Goal: Information Seeking & Learning: Learn about a topic

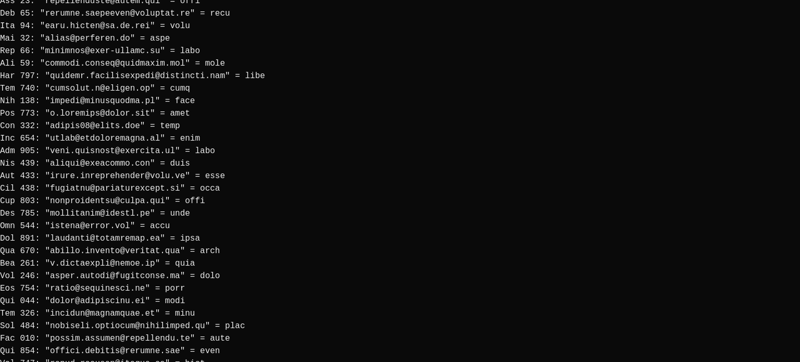
scroll to position [1363, 0]
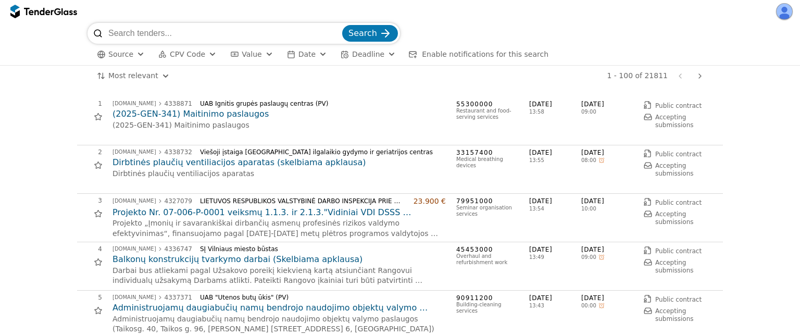
click at [203, 55] on span "CPV Code" at bounding box center [187, 54] width 35 height 8
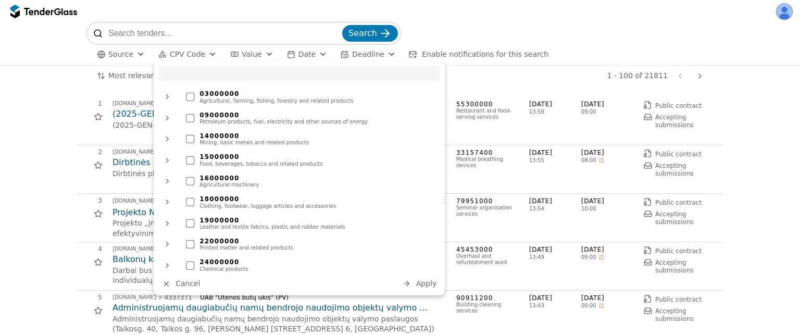
click at [47, 85] on div "Most relevant Save this search 1 - 100 of 21811 Previous page Next page" at bounding box center [400, 76] width 790 height 21
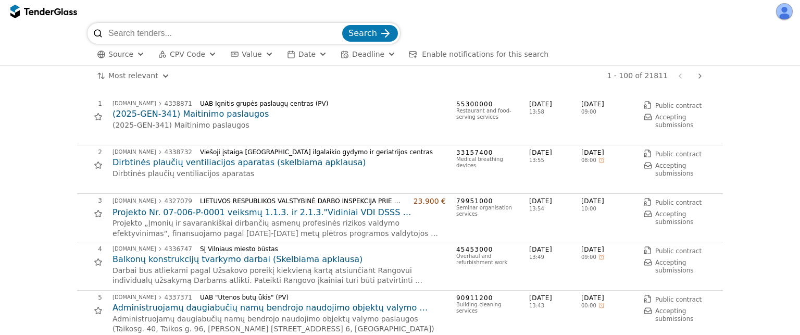
click at [321, 59] on button "Date" at bounding box center [307, 54] width 48 height 13
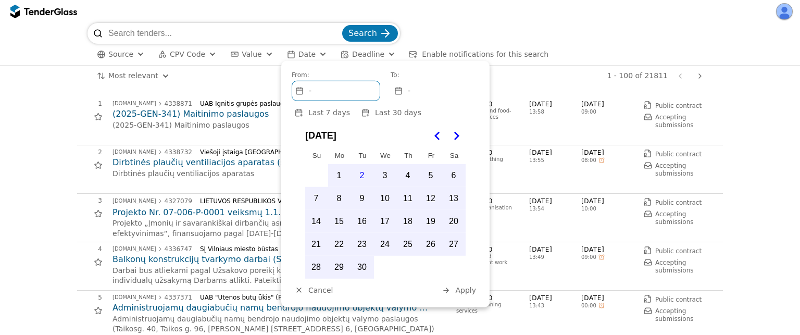
click at [380, 52] on button "Deadline" at bounding box center [369, 54] width 64 height 13
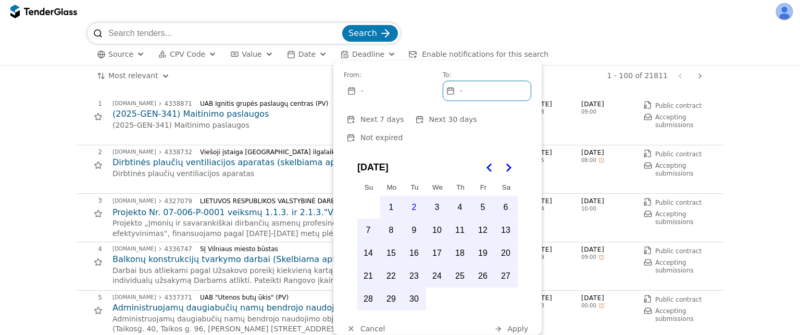
click at [117, 33] on input "search" at bounding box center [224, 33] width 232 height 21
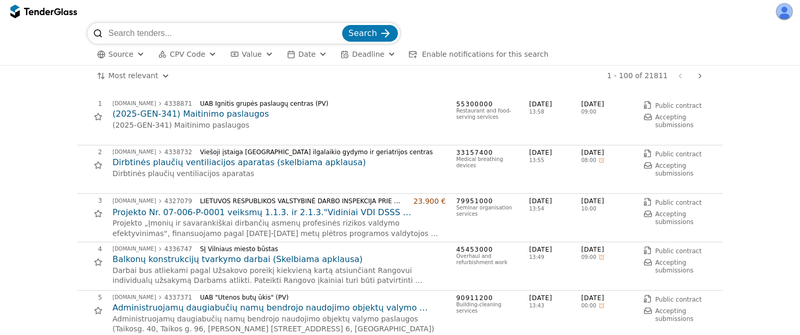
type input "i"
click at [202, 56] on span "CPV Code" at bounding box center [187, 54] width 35 height 8
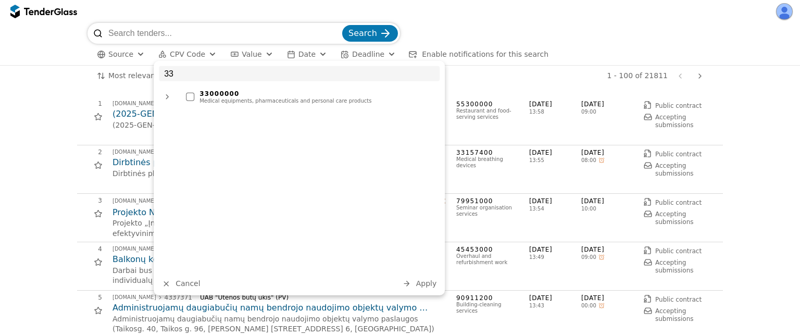
type input "33"
click at [167, 97] on div at bounding box center [167, 96] width 25 height 27
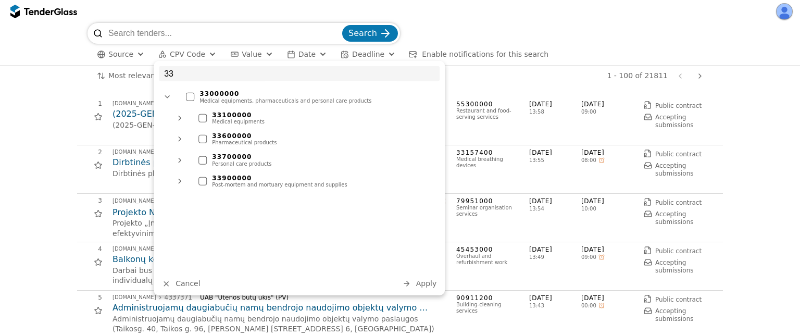
click at [202, 118] on div at bounding box center [202, 118] width 8 height 8
click at [427, 280] on span "Apply" at bounding box center [426, 283] width 21 height 8
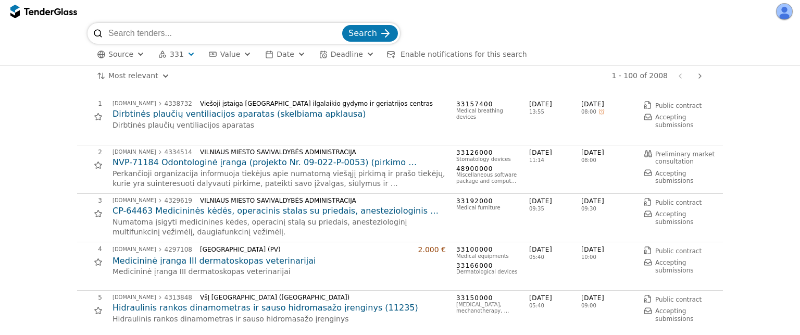
click at [170, 31] on input "search" at bounding box center [224, 33] width 232 height 21
type input "kortas"
click at [342, 25] on button "Search" at bounding box center [370, 33] width 56 height 17
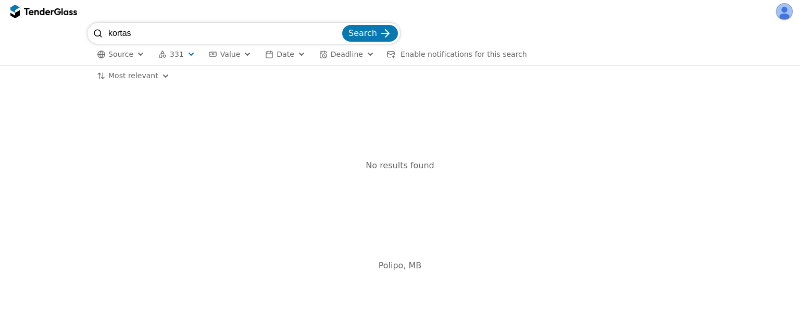
drag, startPoint x: 157, startPoint y: 34, endPoint x: 45, endPoint y: 27, distance: 112.2
click at [45, 27] on div "kortas Search Source 331 Type Buyer Value Date Deadline Enable notifications fo…" at bounding box center [400, 44] width 790 height 42
type input "portas"
click at [342, 25] on button "Search" at bounding box center [370, 33] width 56 height 17
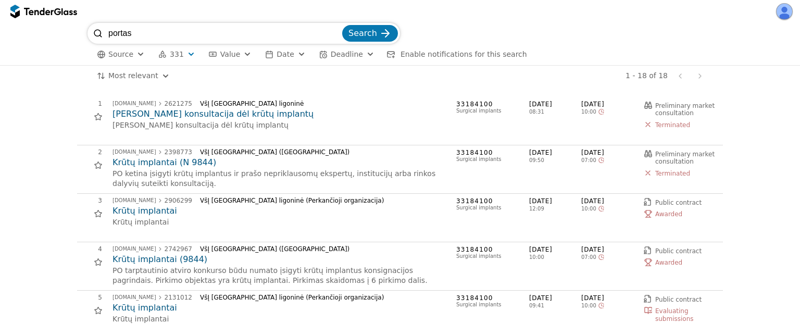
click at [147, 79] on html "portas Search Source 331 Type Buyer Value Date Deadline Enable notifications fo…" at bounding box center [400, 167] width 800 height 335
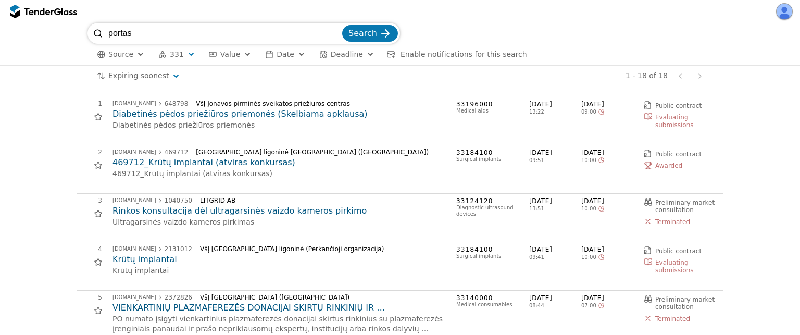
click at [158, 72] on html "portas Search Source 331 Type Buyer Value Date Deadline Enable notifications fo…" at bounding box center [400, 167] width 800 height 335
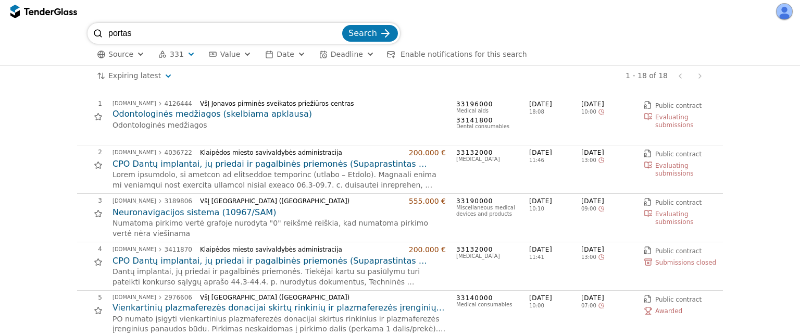
click at [143, 78] on html "portas Search Source 331 Type Buyer Value Date Deadline Enable notifications fo…" at bounding box center [400, 167] width 800 height 335
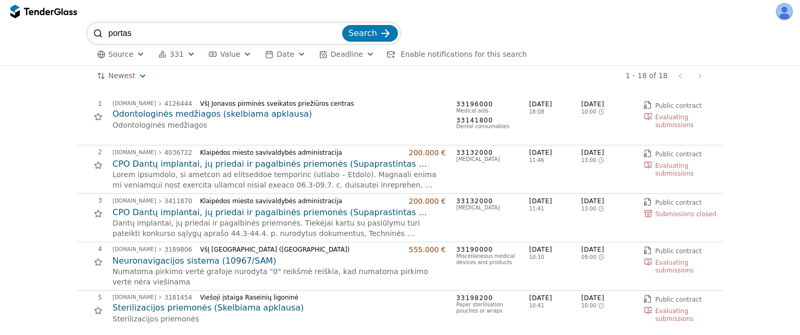
click at [459, 57] on span "Enable notifications for this search" at bounding box center [464, 54] width 127 height 8
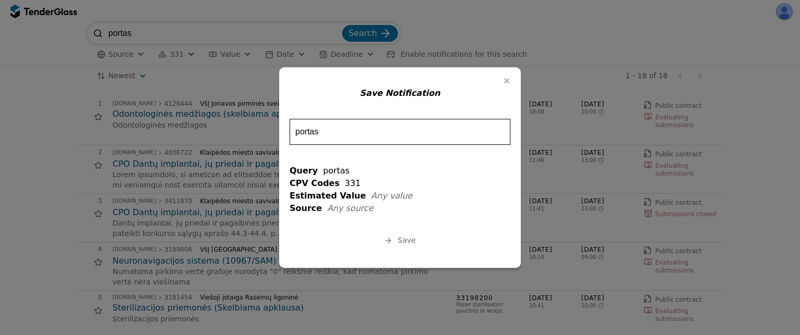
click at [409, 240] on span "Save" at bounding box center [407, 241] width 18 height 8
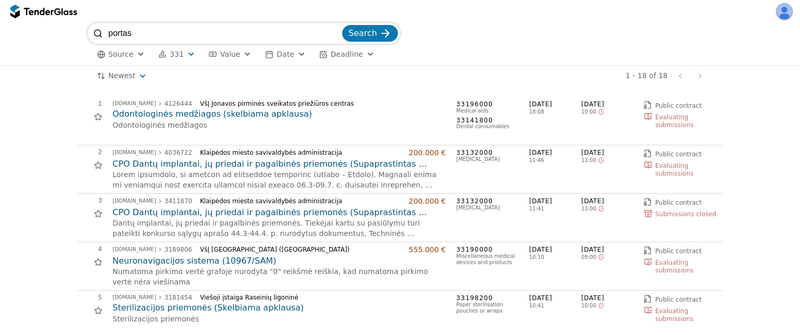
click at [209, 115] on h2 "Odontologinės medžiagos (skelbiama apklausa)" at bounding box center [279, 113] width 333 height 11
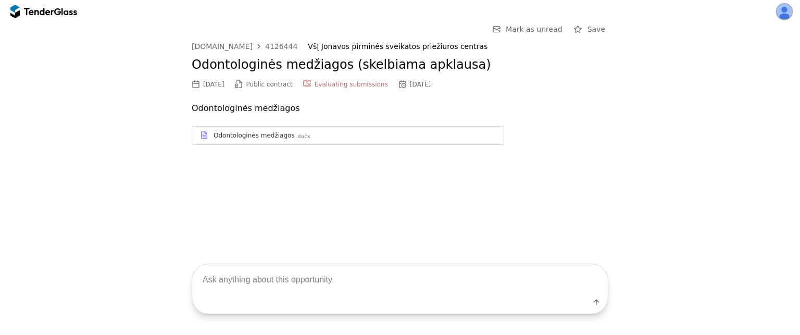
click at [278, 135] on div "Odontologinės medžiagos" at bounding box center [254, 135] width 81 height 8
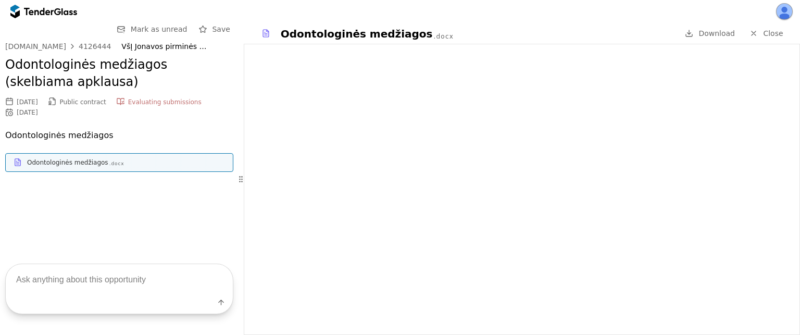
click at [63, 287] on textarea at bounding box center [119, 279] width 227 height 31
type textarea "kokios yra technines specifikacijos?"
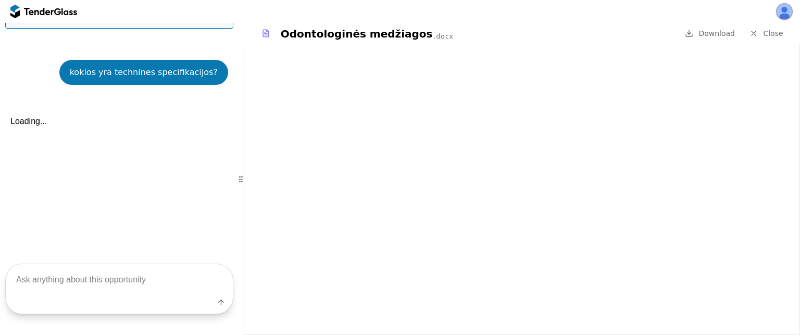
scroll to position [163, 0]
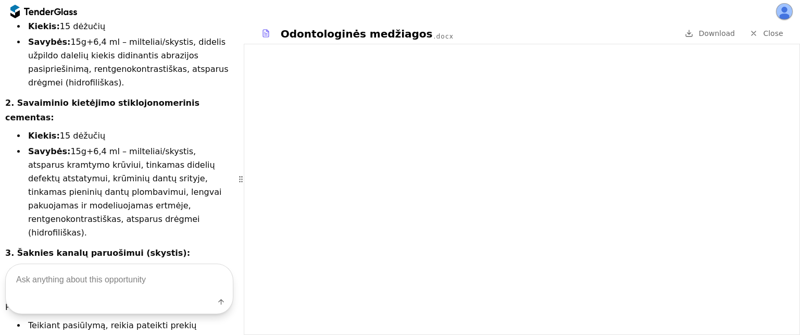
scroll to position [586, 0]
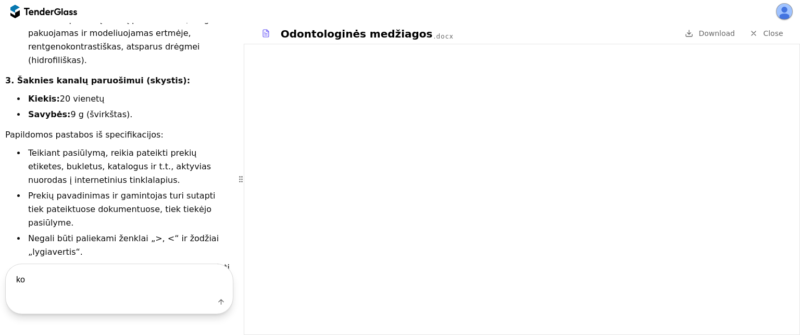
type textarea "k"
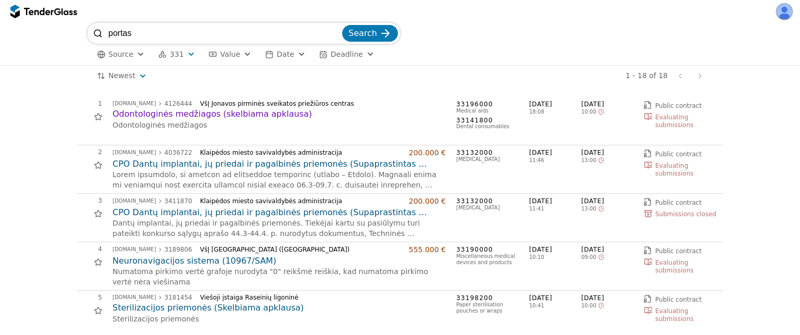
click at [237, 161] on h2 "CPO Dantų implantai, jų priedai ir pagalbinės priemonės (Supaprastintas atviras…" at bounding box center [279, 163] width 333 height 11
click at [161, 258] on h2 "Neuronavigacijos sistema (10967/SAM)" at bounding box center [279, 260] width 333 height 11
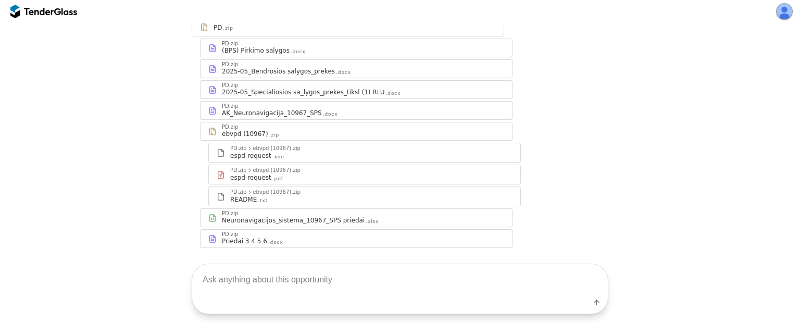
scroll to position [127, 0]
click at [257, 285] on textarea at bounding box center [400, 279] width 416 height 31
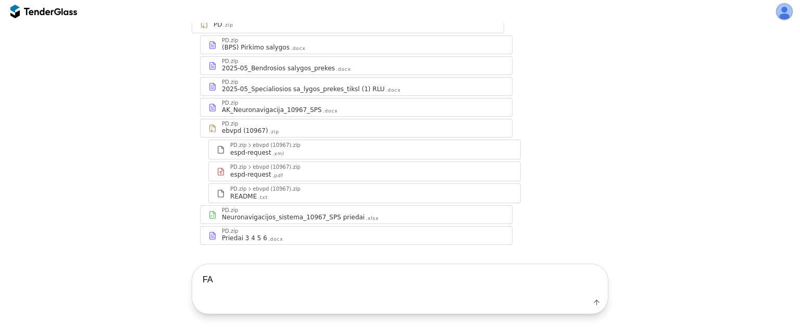
type textarea "F"
type textarea "k"
click at [324, 91] on div "2025-05_Specialiosios sa_lygos_prekes_tiksl (1) RLU" at bounding box center [303, 89] width 163 height 8
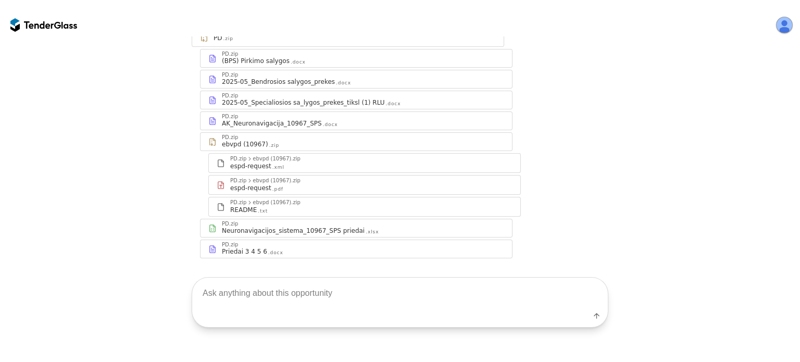
scroll to position [154, 0]
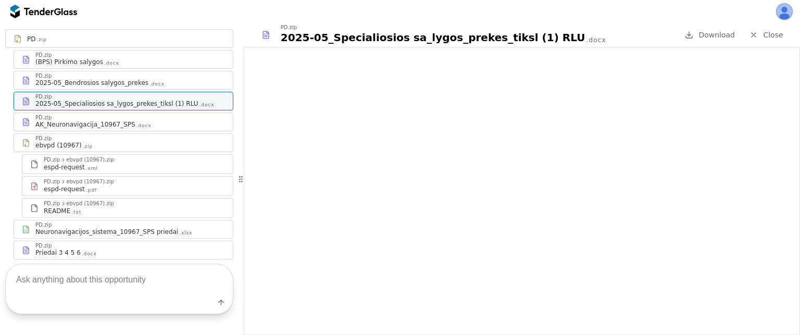
click at [141, 79] on div "2025-05_Bendrosios salygos_prekes" at bounding box center [91, 83] width 113 height 8
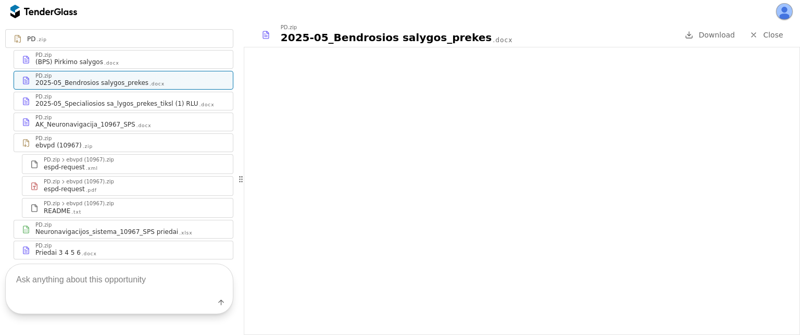
click at [66, 16] on div at bounding box center [43, 11] width 67 height 17
